Goal: Check status: Check status

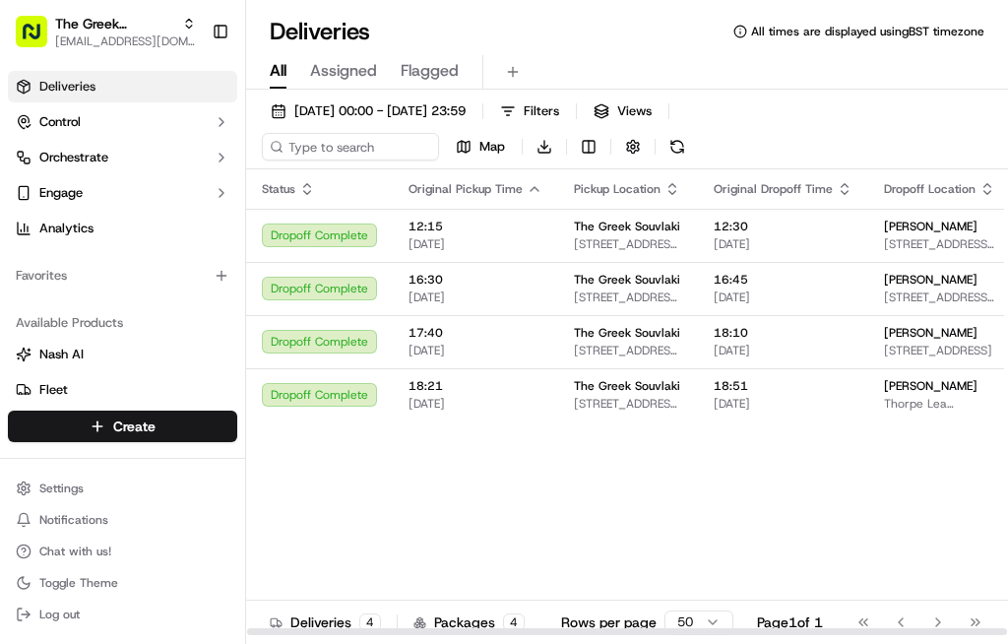
click at [733, 244] on span "[DATE]" at bounding box center [782, 244] width 139 height 16
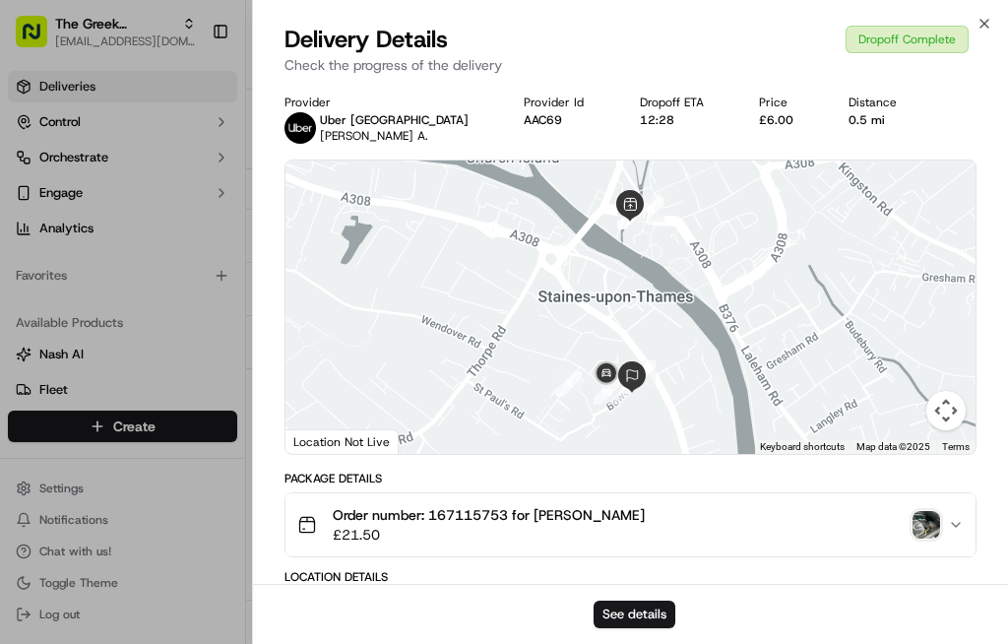
click at [171, 337] on div at bounding box center [504, 322] width 1008 height 644
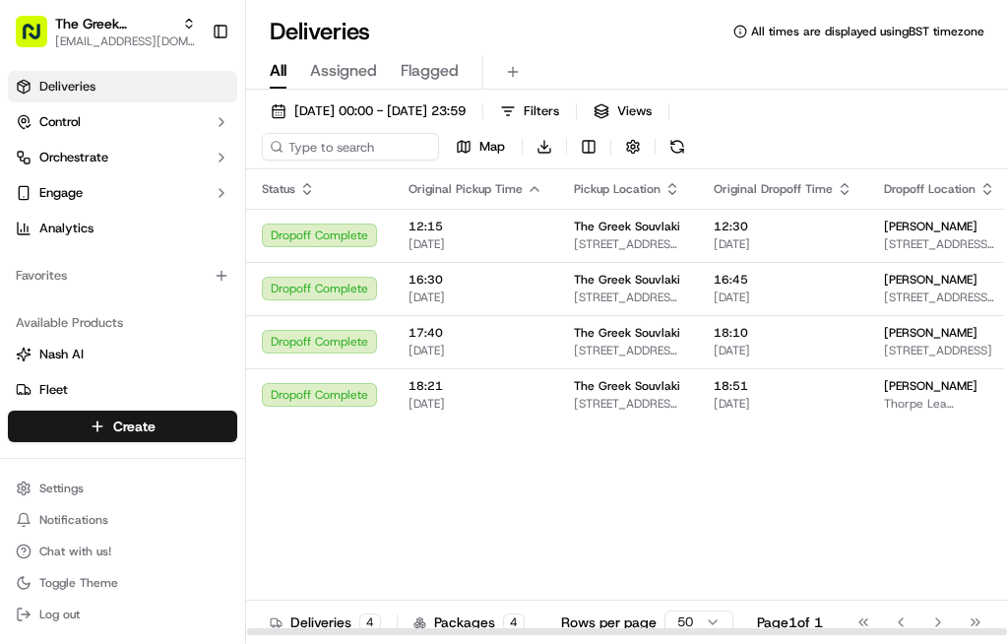
click at [652, 305] on span "[STREET_ADDRESS][PERSON_NAME]" at bounding box center [628, 297] width 108 height 16
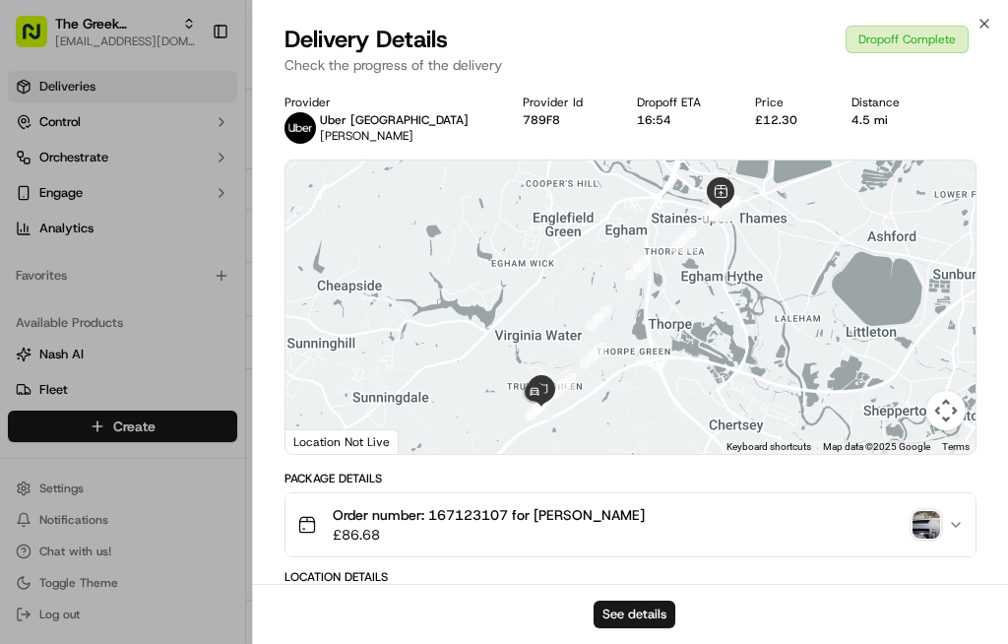
click at [183, 316] on div at bounding box center [504, 322] width 1008 height 644
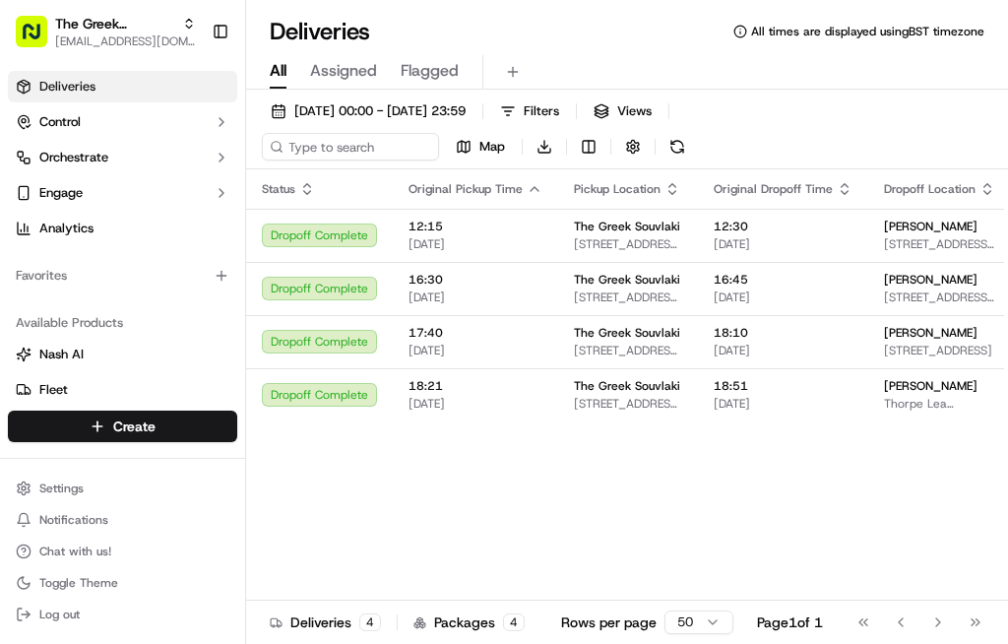
click at [713, 340] on span "18:10" at bounding box center [782, 333] width 139 height 16
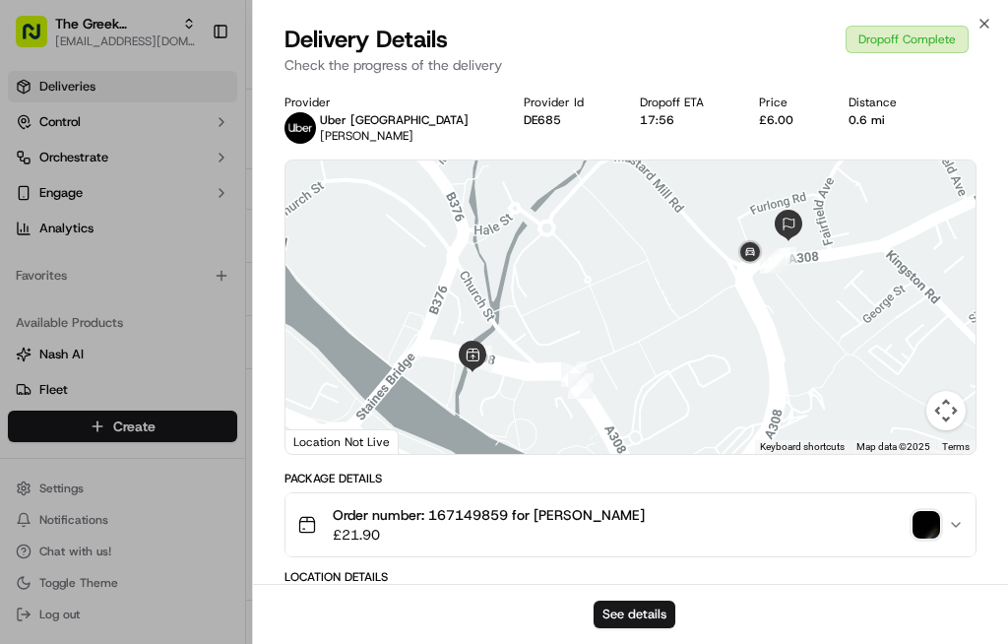
click at [207, 311] on div at bounding box center [504, 322] width 1008 height 644
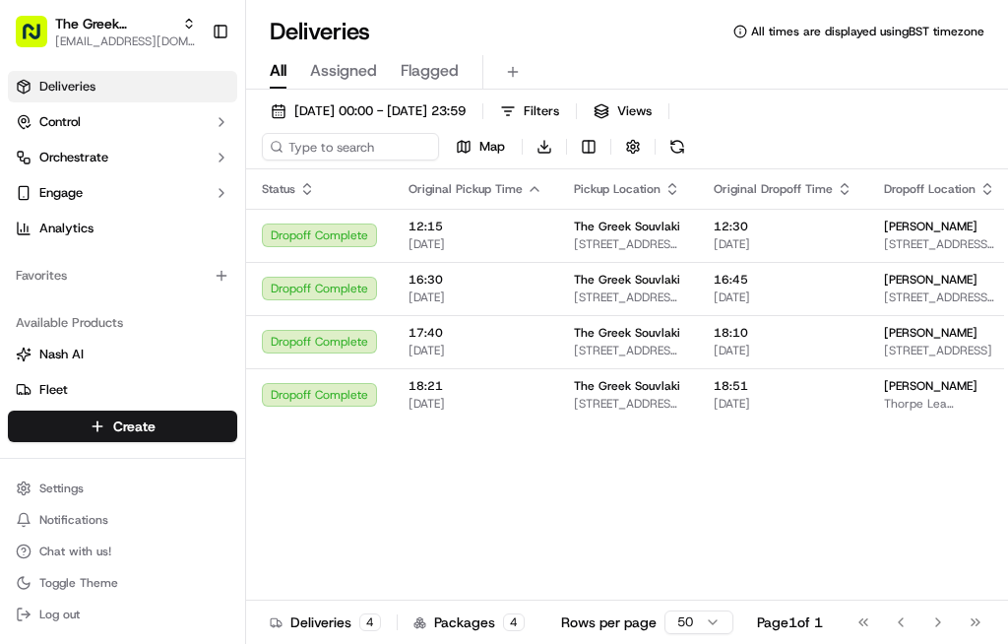
click at [713, 411] on span "[DATE]" at bounding box center [782, 404] width 139 height 16
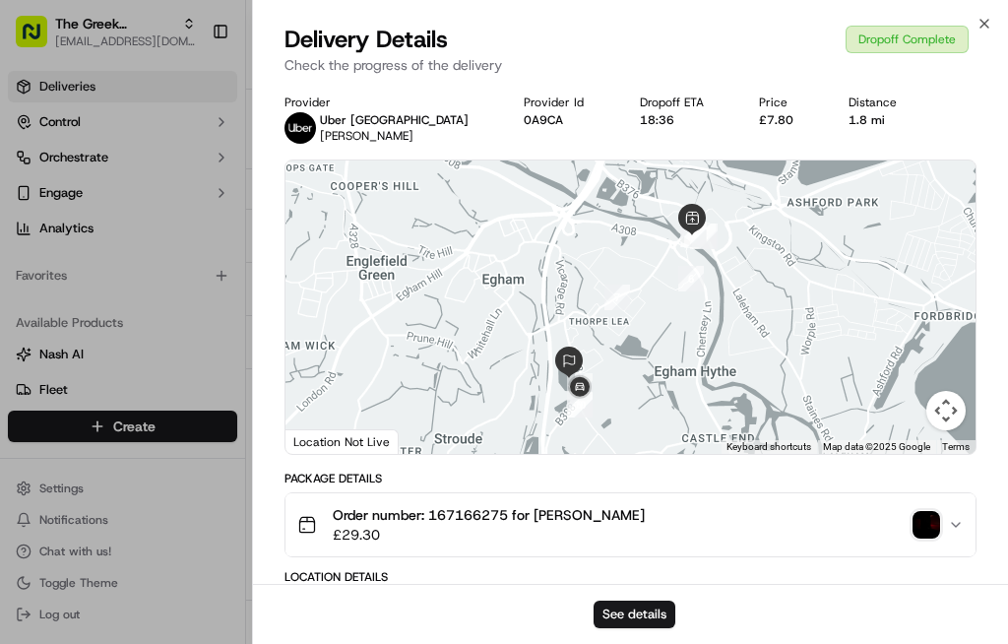
click at [171, 546] on div at bounding box center [504, 322] width 1008 height 644
